Goal: Task Accomplishment & Management: Complete application form

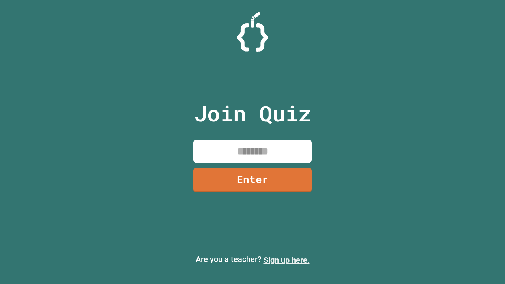
click at [287, 260] on link "Sign up here." at bounding box center [287, 259] width 46 height 9
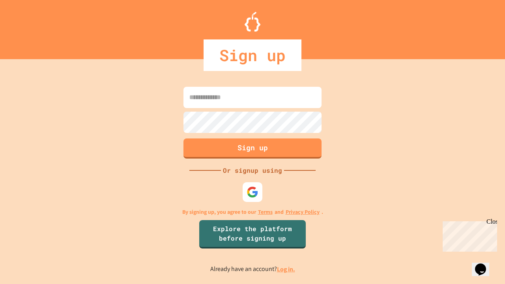
click at [287, 269] on link "Log in." at bounding box center [286, 269] width 18 height 8
